Goal: Information Seeking & Learning: Stay updated

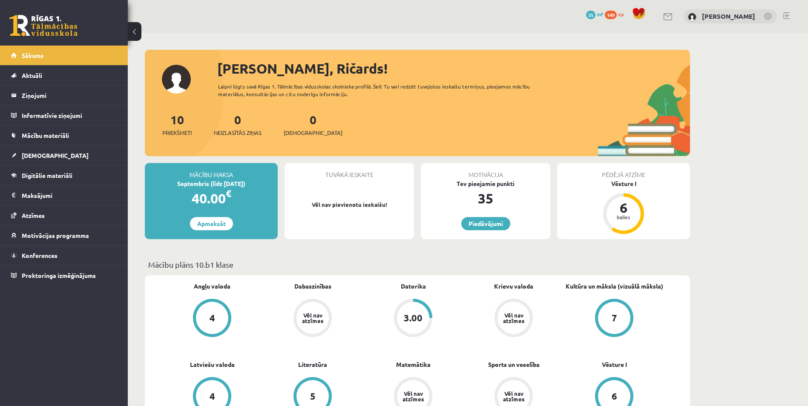
drag, startPoint x: 152, startPoint y: 14, endPoint x: 146, endPoint y: 13, distance: 6.4
click at [152, 14] on div "0 Dāvanas 35 mP 149 xp Ričards Jēgers" at bounding box center [468, 16] width 680 height 33
click at [49, 216] on link "Atzīmes" at bounding box center [64, 216] width 106 height 20
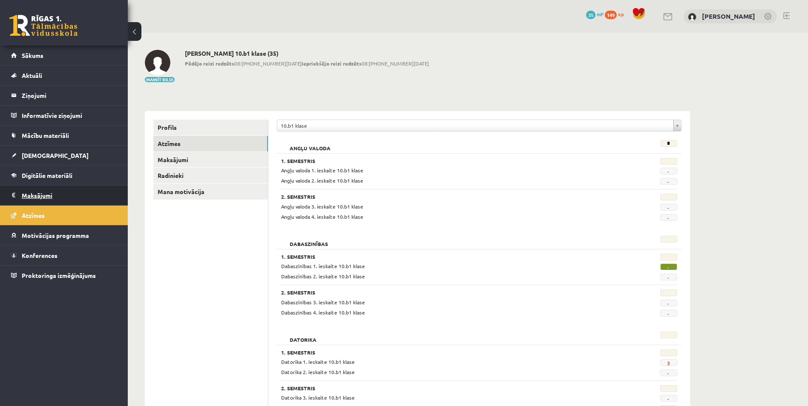
click at [44, 193] on legend "Maksājumi 0" at bounding box center [69, 196] width 95 height 20
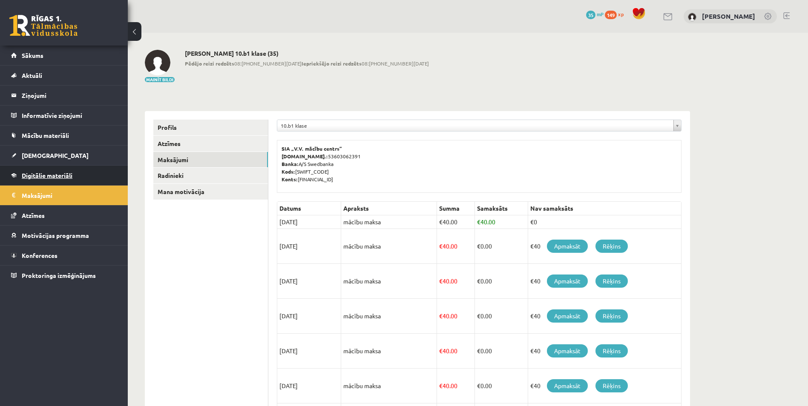
click at [42, 183] on link "Digitālie materiāli" at bounding box center [64, 176] width 106 height 20
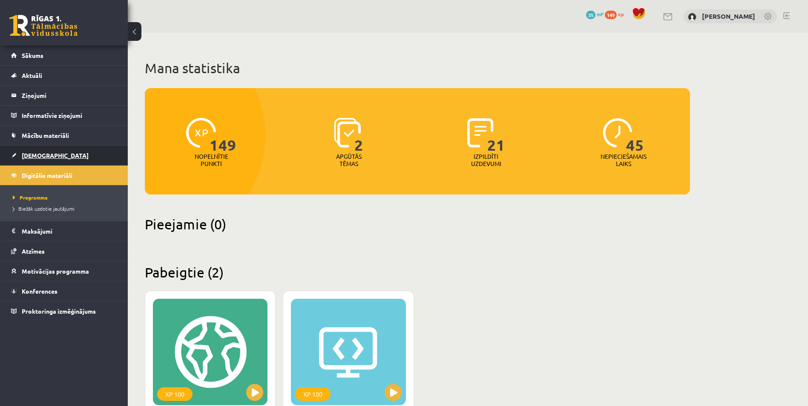
click at [34, 152] on link "[DEMOGRAPHIC_DATA]" at bounding box center [64, 156] width 106 height 20
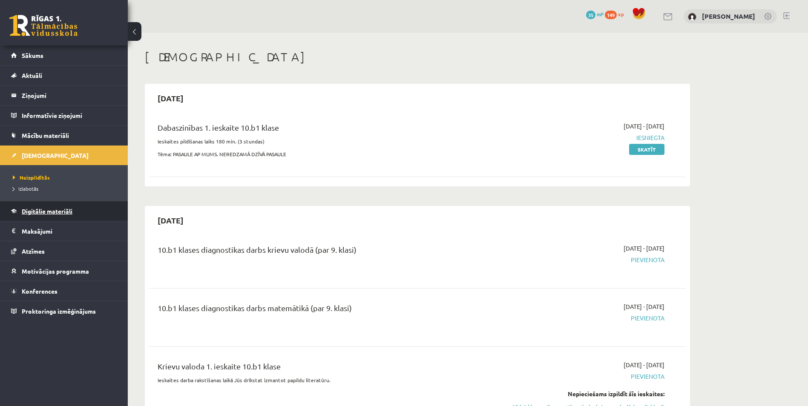
click at [64, 206] on link "Digitālie materiāli" at bounding box center [64, 211] width 106 height 20
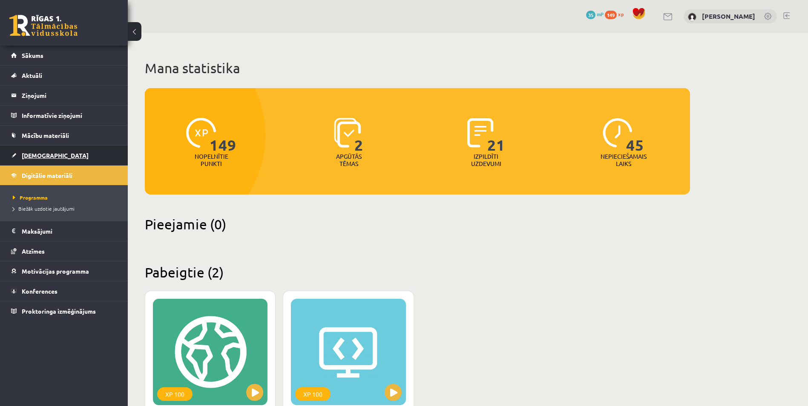
click at [42, 158] on span "[DEMOGRAPHIC_DATA]" at bounding box center [55, 156] width 67 height 8
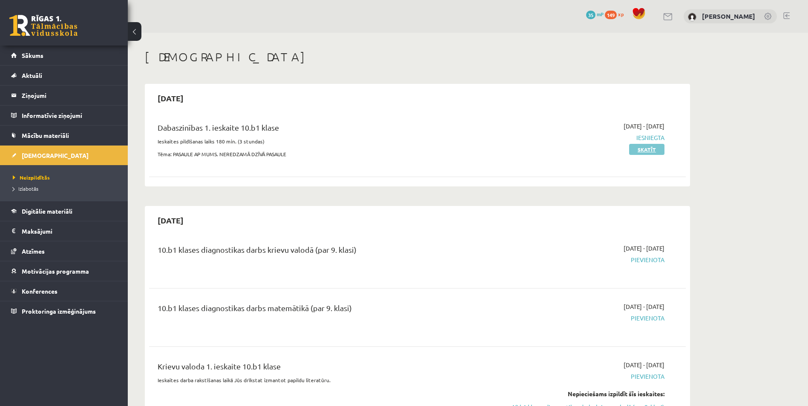
click at [653, 150] on link "Skatīt" at bounding box center [646, 149] width 35 height 11
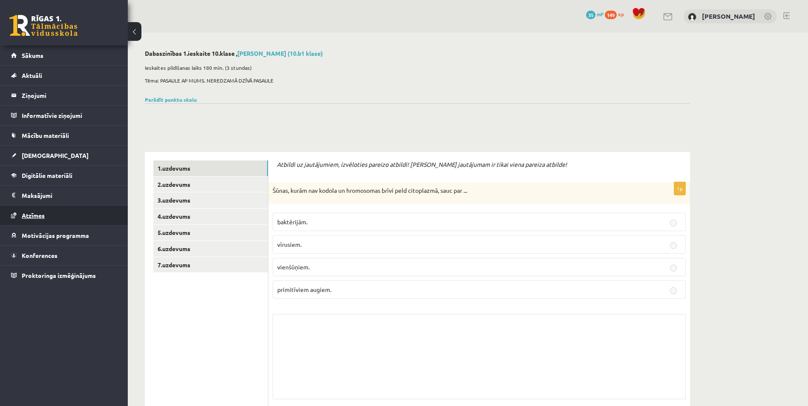
click at [48, 219] on link "Atzīmes" at bounding box center [64, 216] width 106 height 20
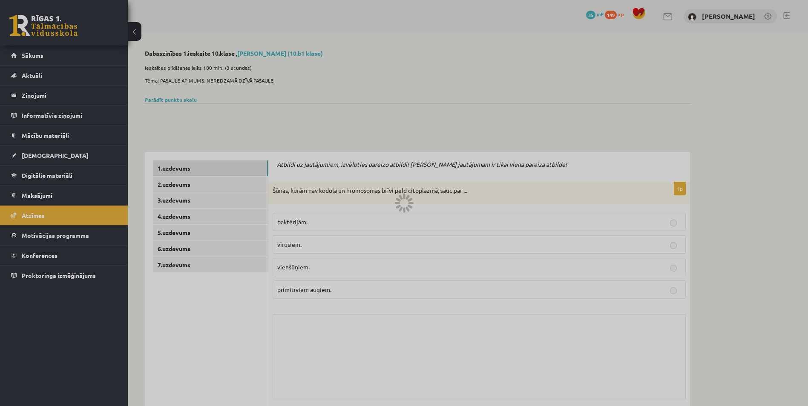
click at [47, 238] on div at bounding box center [404, 203] width 808 height 406
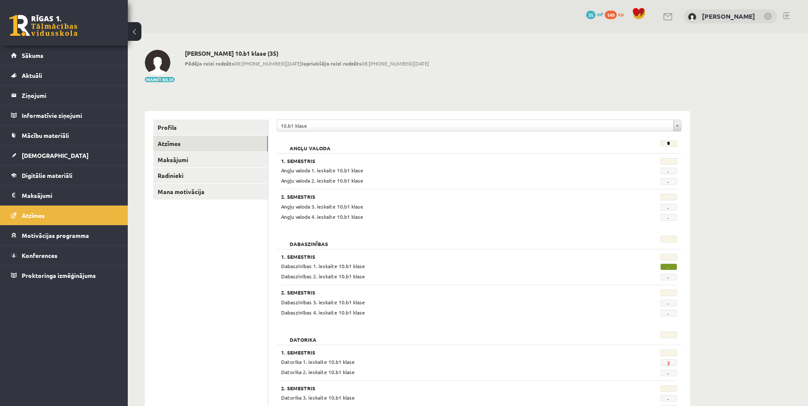
click at [47, 238] on span "Motivācijas programma" at bounding box center [55, 236] width 67 height 8
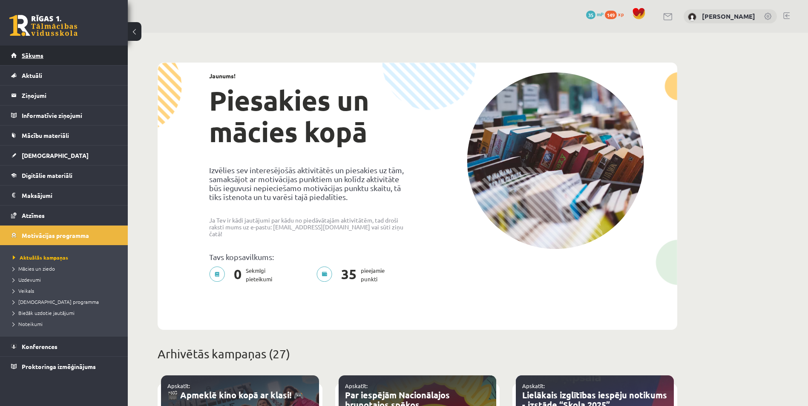
click at [66, 64] on link "Sākums" at bounding box center [64, 56] width 106 height 20
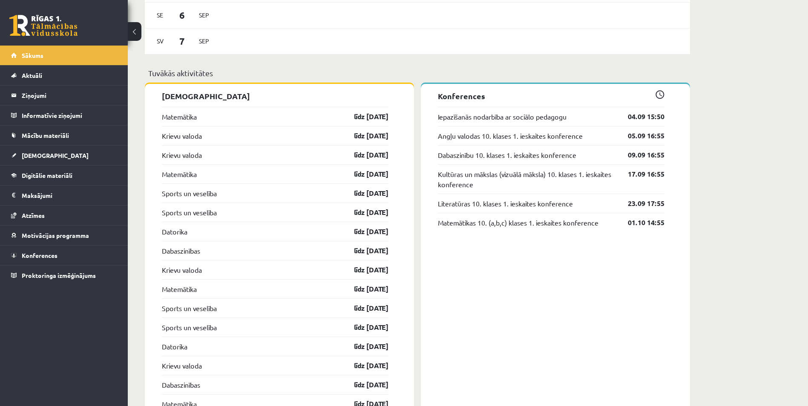
scroll to position [621, 0]
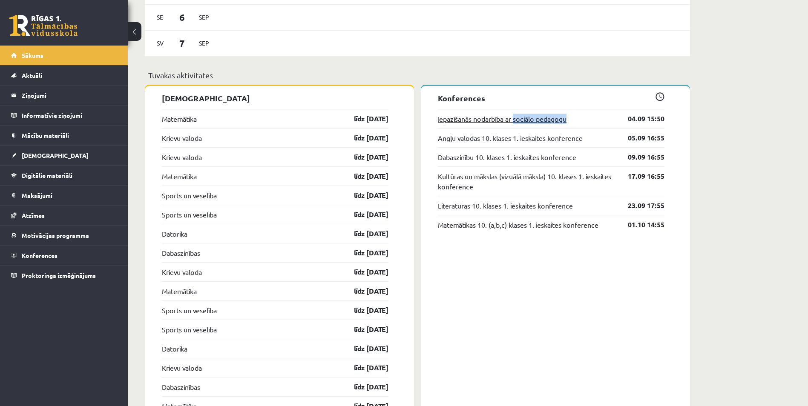
drag, startPoint x: 572, startPoint y: 124, endPoint x: 516, endPoint y: 120, distance: 55.5
click at [516, 120] on div "Iepazīšanās nodarbība ar sociālo pedagogu 04.09 15:50" at bounding box center [551, 118] width 227 height 19
copy link "sociālo pedagogu"
click at [612, 92] on div "Konferences Iepazīšanās nodarbība ar sociālo pedagogu 04.09 15:50 Angļu valodas…" at bounding box center [555, 307] width 269 height 442
click at [57, 133] on span "Mācību materiāli" at bounding box center [45, 136] width 47 height 8
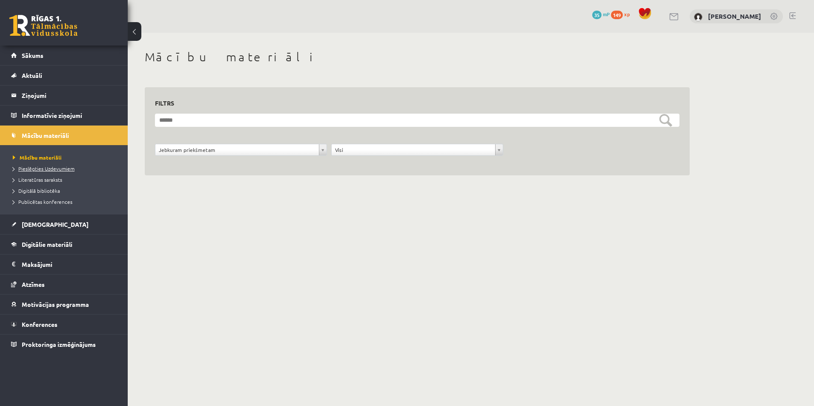
click at [39, 167] on span "Pieslēgties Uzdevumiem" at bounding box center [44, 168] width 62 height 7
click at [40, 181] on span "Literatūras saraksts" at bounding box center [37, 179] width 49 height 7
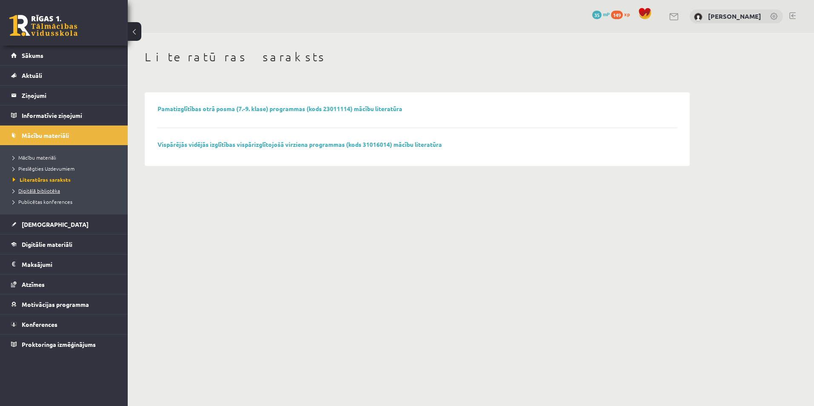
click at [40, 192] on span "Digitālā bibliotēka" at bounding box center [36, 190] width 47 height 7
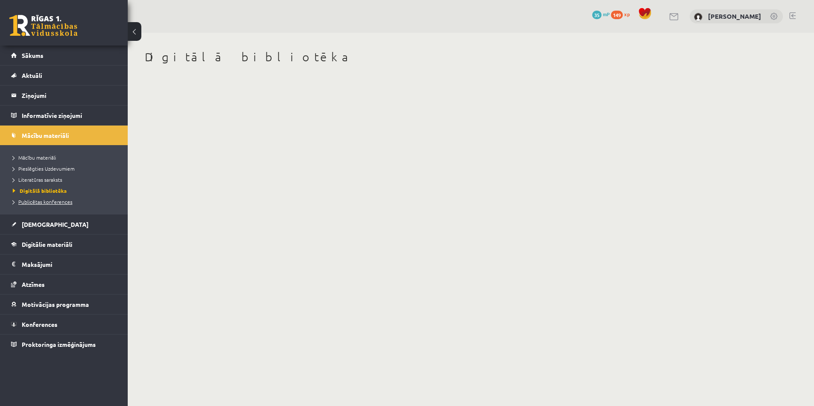
click at [40, 199] on span "Publicētas konferences" at bounding box center [43, 201] width 60 height 7
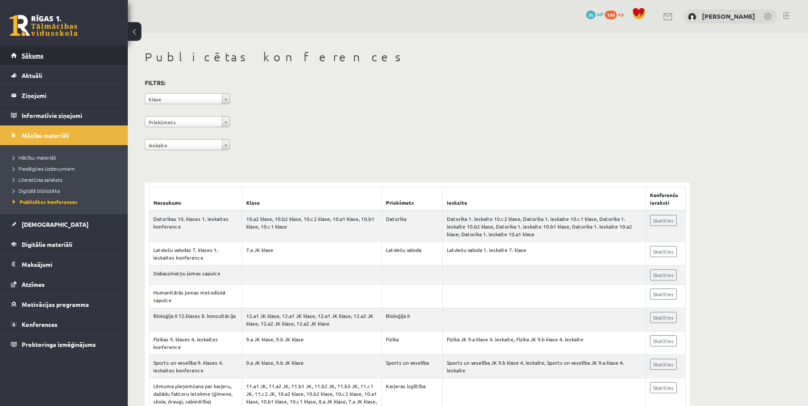
click at [46, 55] on link "Sākums" at bounding box center [64, 56] width 106 height 20
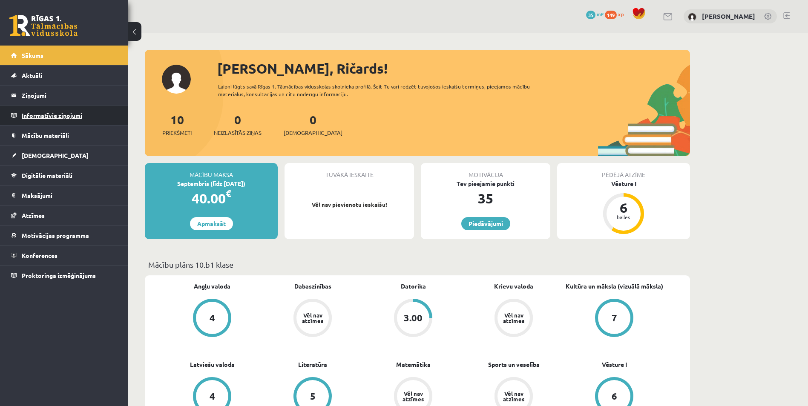
click at [57, 116] on legend "Informatīvie ziņojumi 0" at bounding box center [69, 116] width 95 height 20
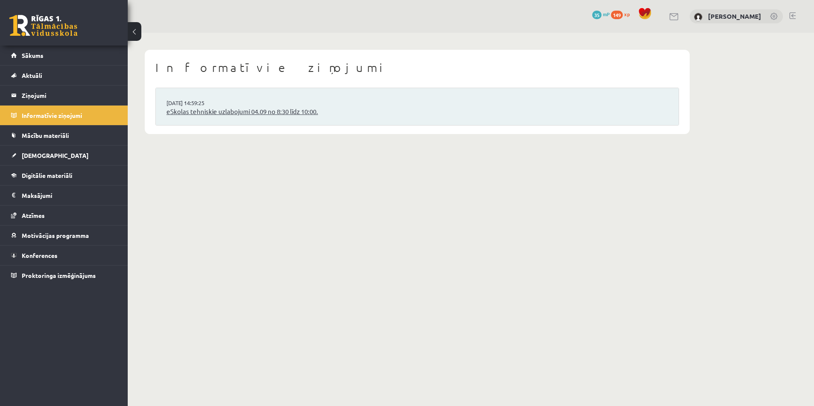
click at [232, 113] on link "eSkolas tehniskie uzlabojumi 04.09 no 8:30 līdz 10:00." at bounding box center [418, 112] width 502 height 10
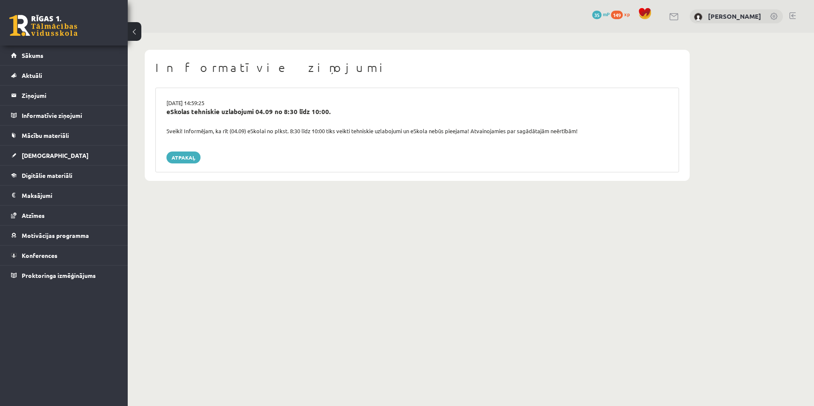
drag, startPoint x: 337, startPoint y: 111, endPoint x: 282, endPoint y: 111, distance: 55.4
click at [282, 111] on div "eSkolas tehniskie uzlabojumi 04.09 no 8:30 līdz 10:00." at bounding box center [418, 112] width 502 height 10
drag, startPoint x: 282, startPoint y: 111, endPoint x: 353, endPoint y: 113, distance: 71.6
click at [353, 113] on div "eSkolas tehniskie uzlabojumi 04.09 no 8:30 līdz 10:00." at bounding box center [418, 112] width 502 height 10
click at [22, 61] on link "Sākums" at bounding box center [64, 56] width 106 height 20
